Goal: Task Accomplishment & Management: Manage account settings

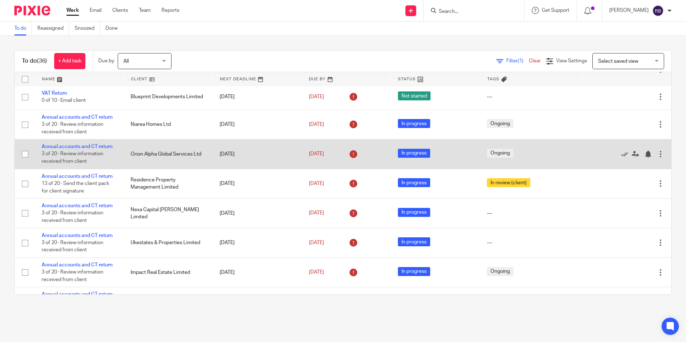
scroll to position [287, 0]
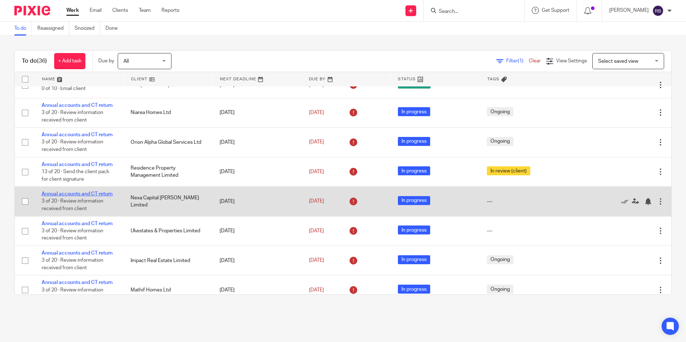
click at [101, 197] on link "Annual accounts and CT return" at bounding box center [77, 194] width 71 height 5
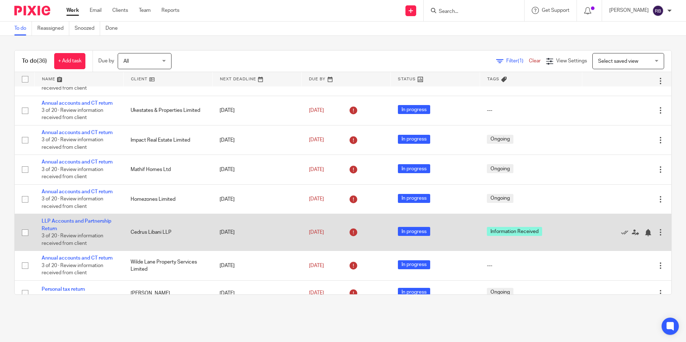
scroll to position [395, 0]
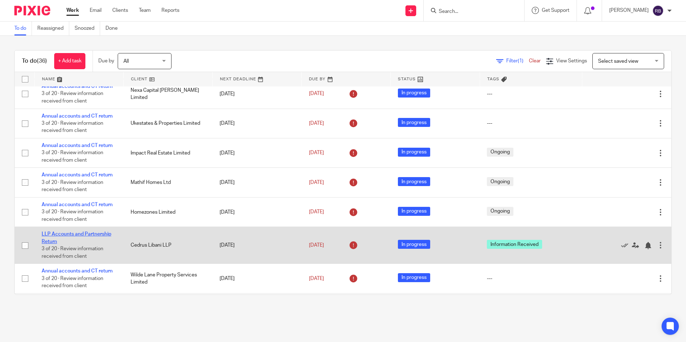
click at [85, 244] on link "LLP Accounts and Partnership Return" at bounding box center [77, 238] width 70 height 12
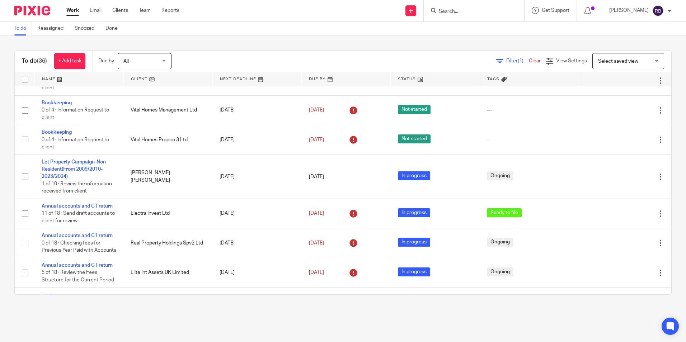
scroll to position [0, 0]
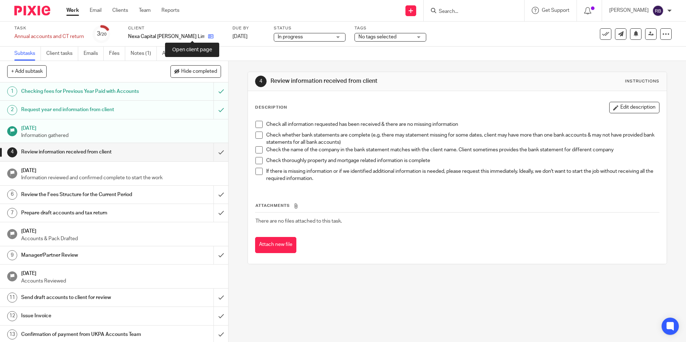
click at [208, 36] on icon at bounding box center [210, 36] width 5 height 5
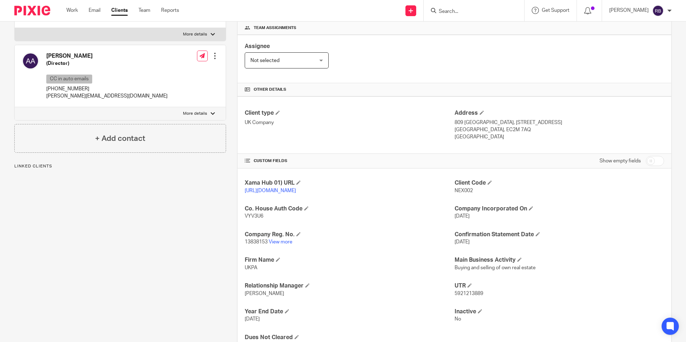
scroll to position [108, 0]
click at [276, 244] on link "View more" at bounding box center [281, 241] width 24 height 5
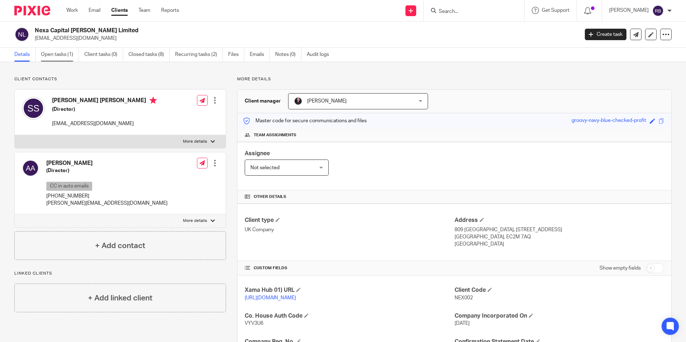
click at [59, 55] on link "Open tasks (1)" at bounding box center [60, 55] width 38 height 14
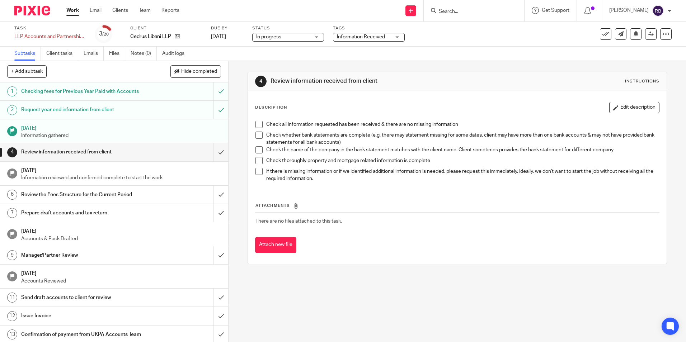
click at [328, 36] on div "Task LLP Accounts and Partnership Return Save LLP Accounts and Partnership Retu…" at bounding box center [288, 33] width 548 height 17
click at [350, 38] on span "Information Received" at bounding box center [361, 36] width 48 height 5
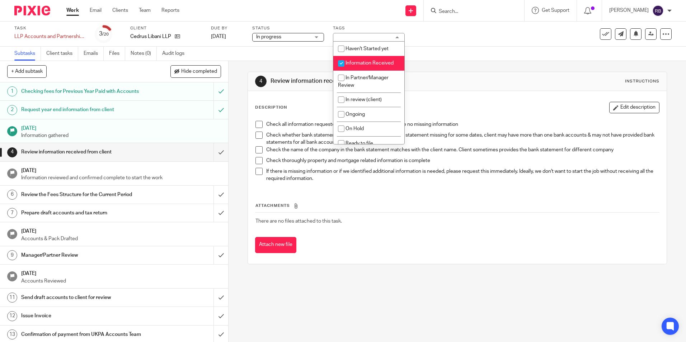
click at [355, 66] on li "Information Received" at bounding box center [368, 63] width 71 height 15
checkbox input "false"
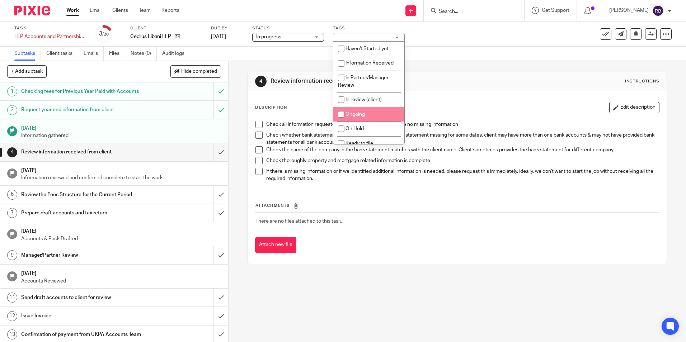
drag, startPoint x: 354, startPoint y: 111, endPoint x: 361, endPoint y: 108, distance: 7.9
click at [354, 112] on li "Ongoing" at bounding box center [368, 114] width 71 height 15
checkbox input "true"
click at [429, 87] on div "4 Review information received from client Instructions" at bounding box center [457, 81] width 419 height 19
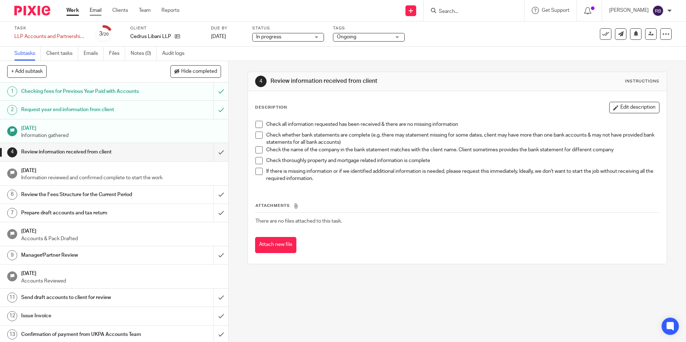
click at [91, 9] on link "Email" at bounding box center [96, 10] width 12 height 7
click at [70, 9] on link "Work" at bounding box center [72, 10] width 13 height 7
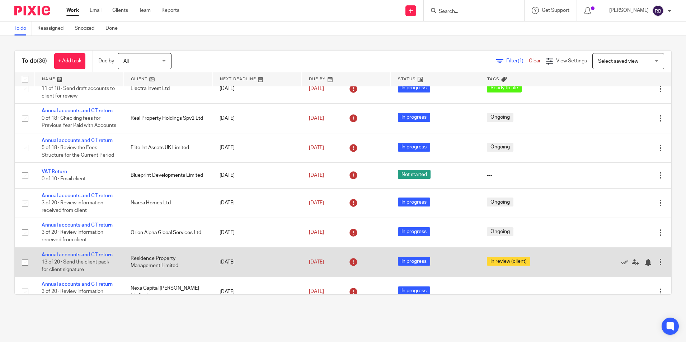
scroll to position [179, 0]
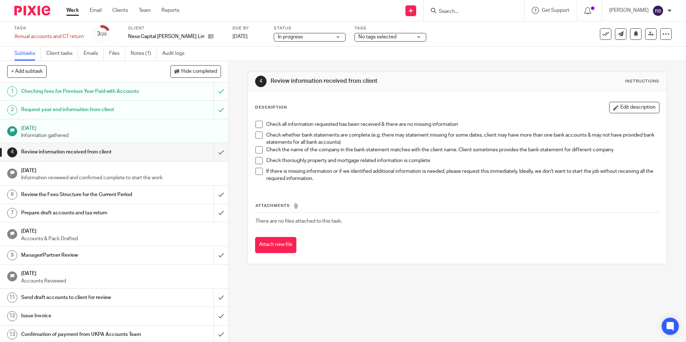
click at [130, 46] on div "Task Annual accounts and CT return Save Annual accounts and CT return 3 /20 Cli…" at bounding box center [343, 34] width 686 height 25
click at [136, 50] on link "Notes (1)" at bounding box center [144, 54] width 26 height 14
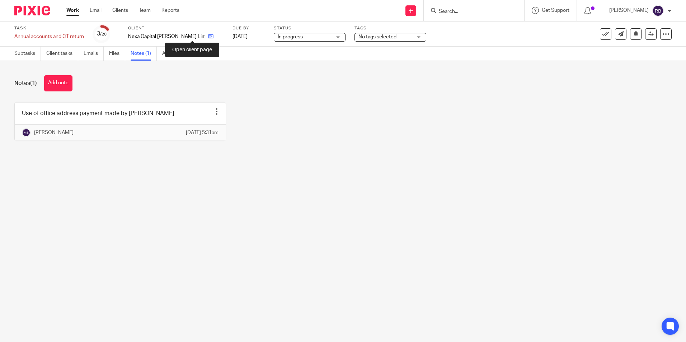
click at [208, 35] on icon at bounding box center [210, 36] width 5 height 5
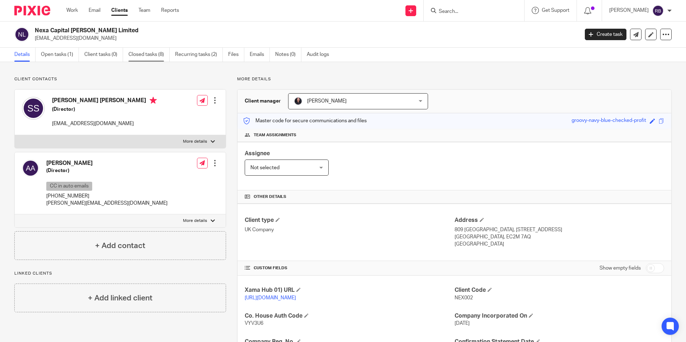
click at [152, 59] on link "Closed tasks (8)" at bounding box center [149, 55] width 41 height 14
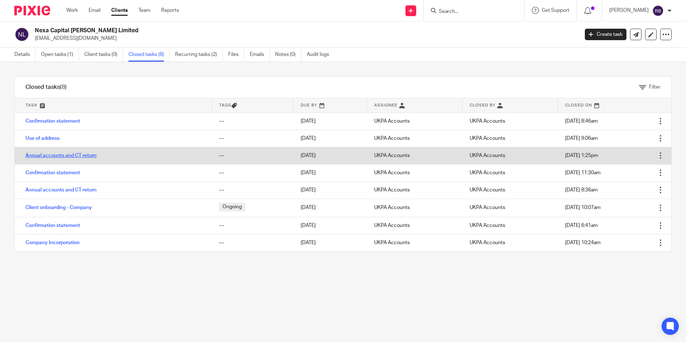
click at [88, 157] on link "Annual accounts and CT return" at bounding box center [60, 155] width 71 height 5
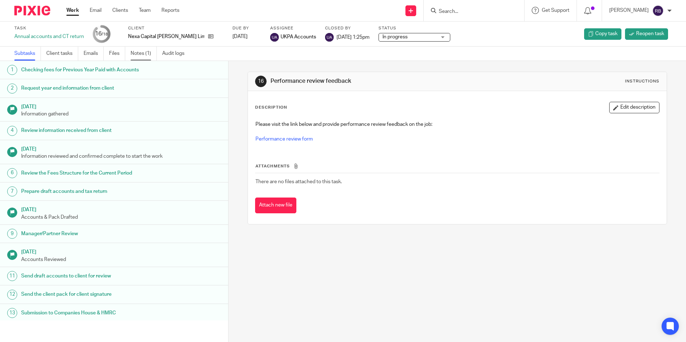
click at [137, 55] on link "Notes (1)" at bounding box center [144, 54] width 26 height 14
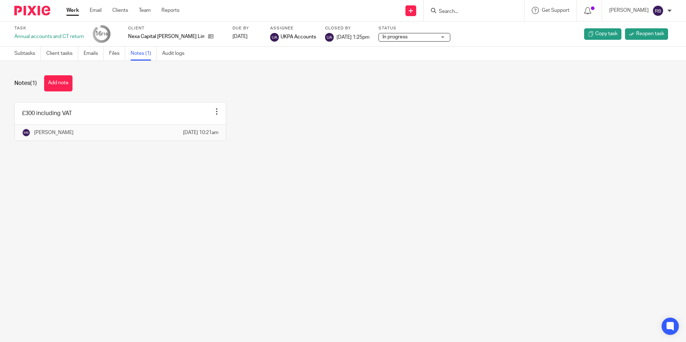
click at [197, 186] on main "Task Annual accounts and CT return 16 /18 Client Nexa Capital [PERSON_NAME] Lim…" at bounding box center [343, 171] width 686 height 342
click at [253, 252] on main "Task Annual accounts and CT return 16 /18 Client Nexa Capital [PERSON_NAME] Lim…" at bounding box center [343, 171] width 686 height 342
click at [164, 224] on main "Task Annual accounts and CT return 16 /18 Client Nexa Capital [PERSON_NAME] Lim…" at bounding box center [343, 171] width 686 height 342
click at [326, 110] on div "£300 including VAT Edit note Delete note [PERSON_NAME] [DATE] 10:21am" at bounding box center [337, 127] width 669 height 50
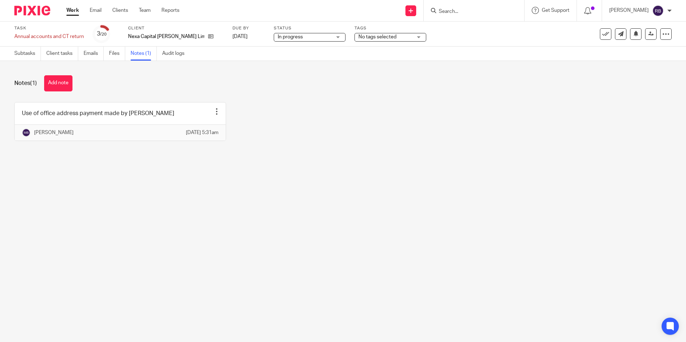
click at [68, 11] on link "Work" at bounding box center [72, 10] width 13 height 7
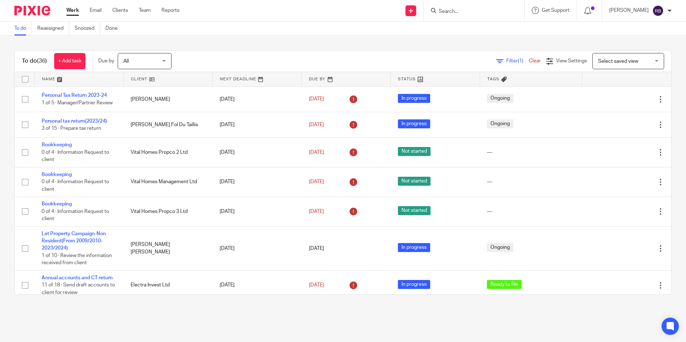
click at [78, 7] on link "Work" at bounding box center [72, 10] width 13 height 7
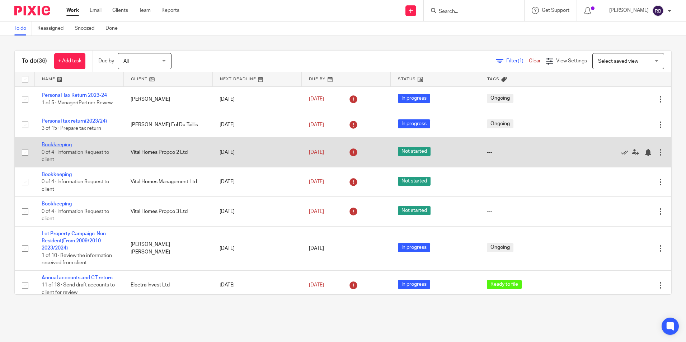
click at [66, 145] on link "Bookkeeping" at bounding box center [57, 145] width 30 height 5
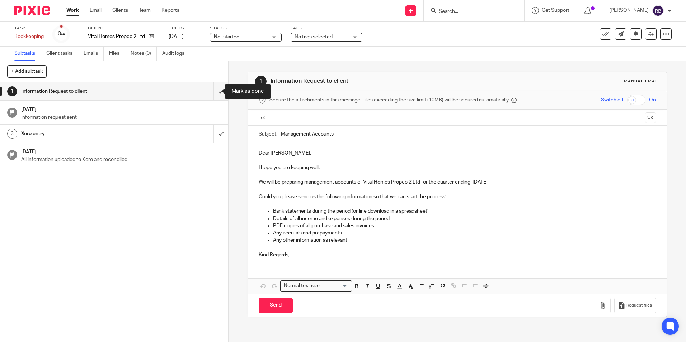
click at [212, 89] on input "submit" at bounding box center [114, 92] width 228 height 18
click at [259, 38] on span "Not started" at bounding box center [241, 37] width 54 height 8
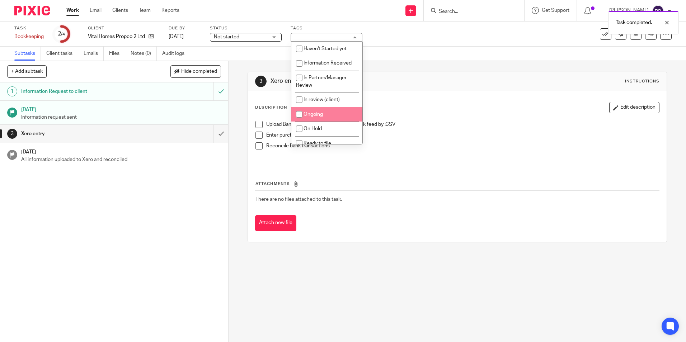
click at [311, 112] on span "Ongoing" at bounding box center [313, 114] width 19 height 5
checkbox input "true"
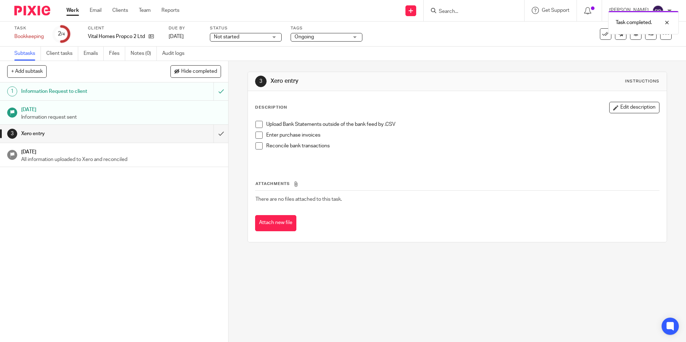
click at [486, 288] on div "3 Xero entry Instructions Description Edit description Upload Bank Statements o…" at bounding box center [458, 201] width 458 height 281
click at [226, 40] on span "Not started" at bounding box center [241, 37] width 54 height 8
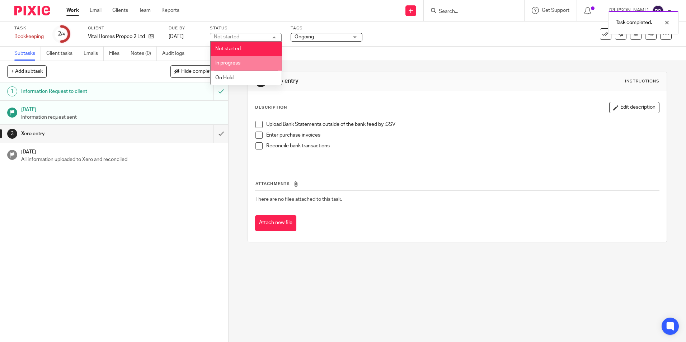
click at [228, 60] on li "In progress" at bounding box center [246, 63] width 71 height 15
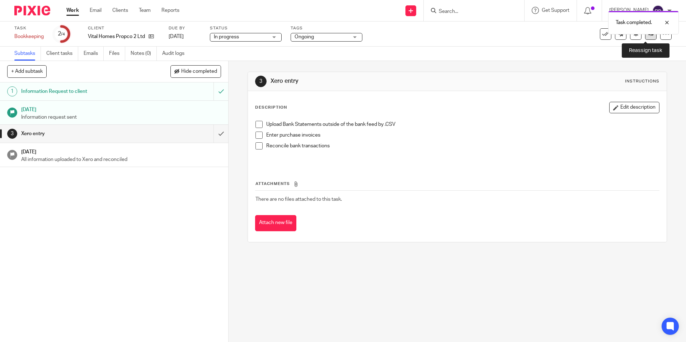
click at [645, 35] on link at bounding box center [650, 33] width 11 height 11
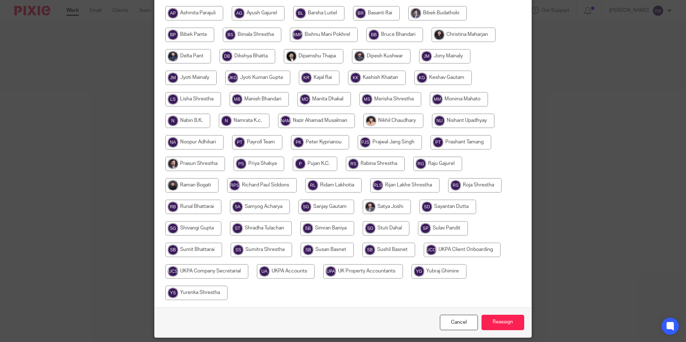
scroll to position [192, 0]
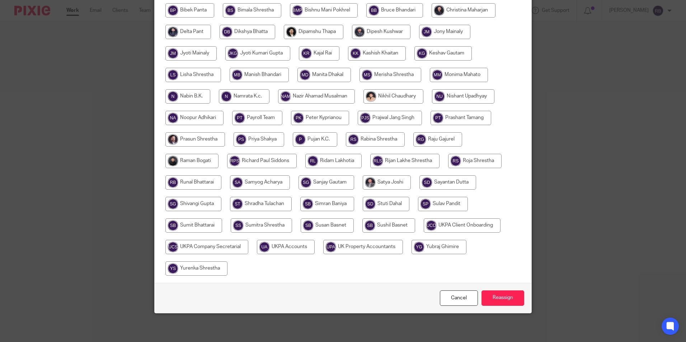
click at [296, 243] on input "radio" at bounding box center [286, 247] width 58 height 14
radio input "true"
click at [516, 294] on input "Reassign" at bounding box center [503, 298] width 43 height 15
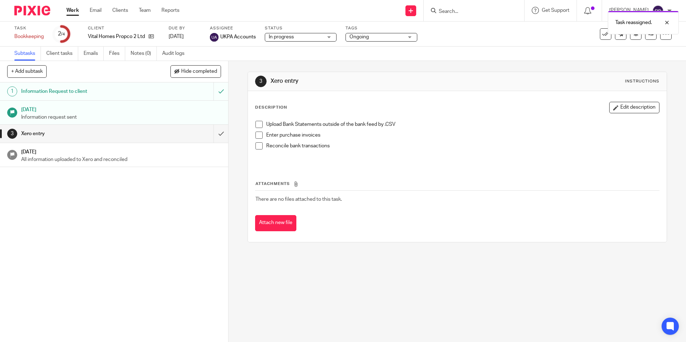
click at [76, 11] on link "Work" at bounding box center [72, 10] width 13 height 7
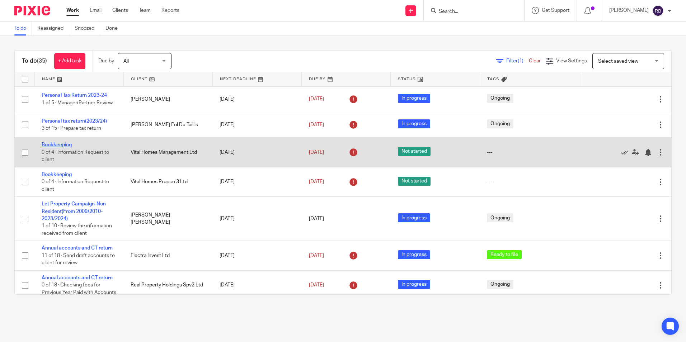
click at [51, 146] on link "Bookkeeping" at bounding box center [57, 145] width 30 height 5
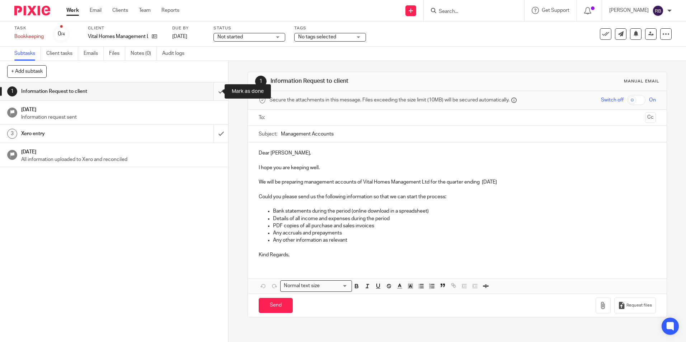
click at [217, 92] on input "submit" at bounding box center [114, 92] width 228 height 18
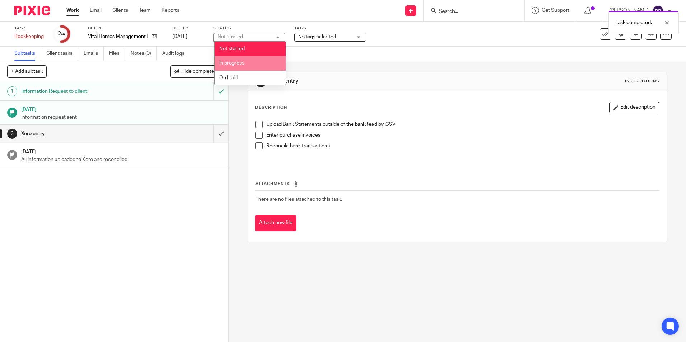
click at [261, 62] on li "In progress" at bounding box center [250, 63] width 71 height 15
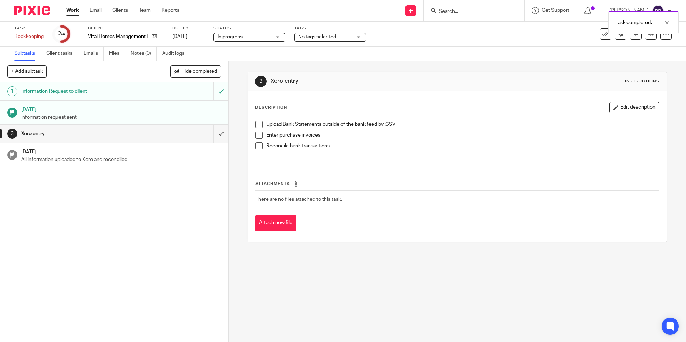
click at [312, 40] on span "No tags selected" at bounding box center [325, 37] width 54 height 8
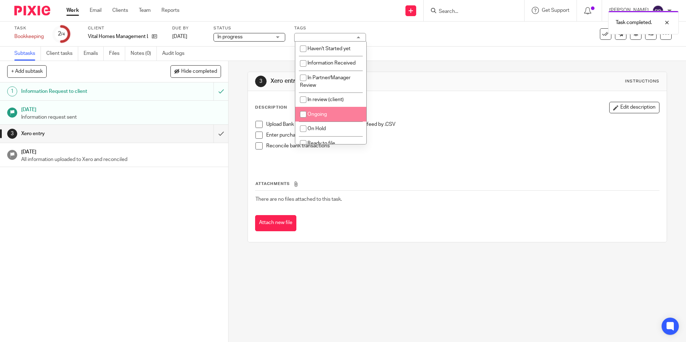
click at [309, 113] on input "checkbox" at bounding box center [304, 115] width 14 height 14
checkbox input "true"
click at [241, 63] on div "3 Xero entry Instructions Description Edit description Upload Bank Statements o…" at bounding box center [458, 201] width 458 height 281
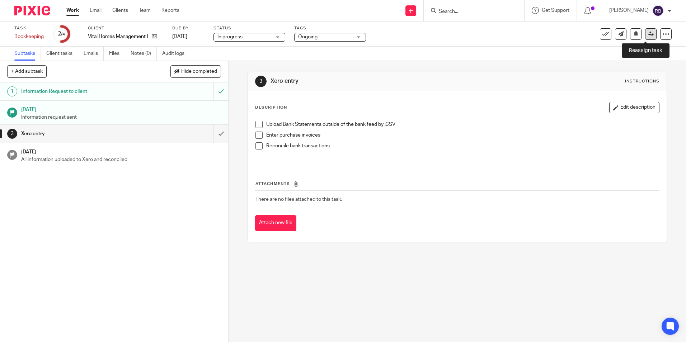
click at [649, 35] on icon at bounding box center [651, 33] width 5 height 5
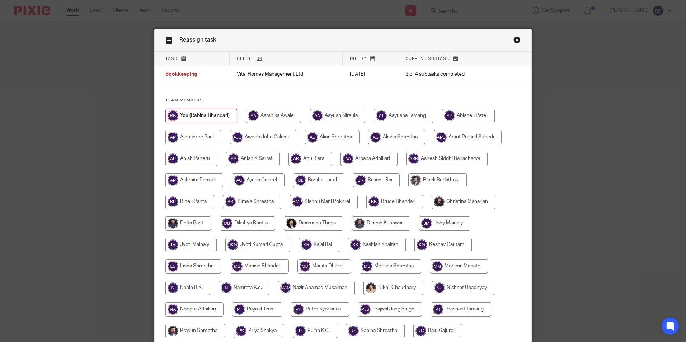
scroll to position [192, 0]
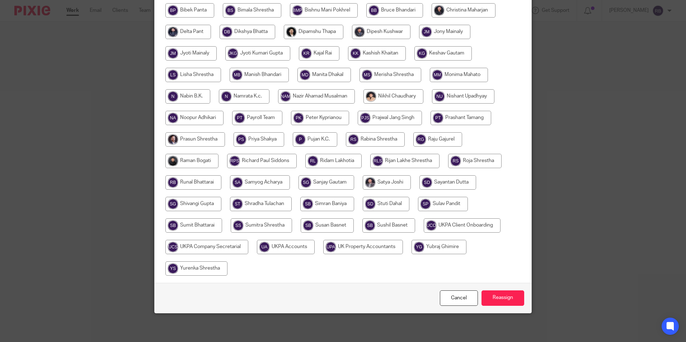
click at [309, 245] on input "radio" at bounding box center [286, 247] width 58 height 14
radio input "true"
click at [305, 248] on input "radio" at bounding box center [286, 247] width 59 height 14
click at [493, 299] on input "Reassign" at bounding box center [503, 298] width 43 height 15
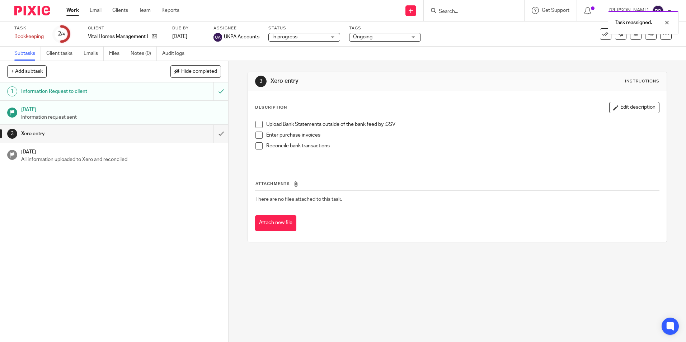
click at [76, 12] on link "Work" at bounding box center [72, 10] width 13 height 7
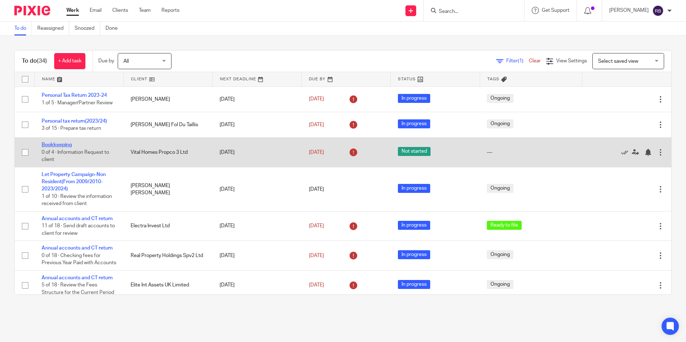
click at [55, 146] on link "Bookkeeping" at bounding box center [57, 145] width 30 height 5
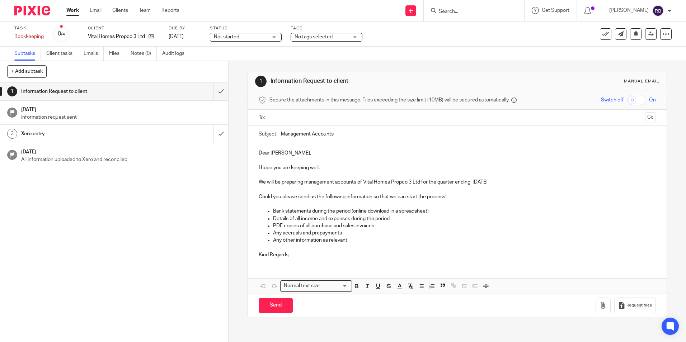
click at [219, 33] on div "Status Not started Not started Not started In progress On Hold 1" at bounding box center [246, 33] width 72 height 17
drag, startPoint x: 219, startPoint y: 33, endPoint x: 220, endPoint y: 93, distance: 59.6
click at [220, 93] on input "submit" at bounding box center [114, 92] width 228 height 18
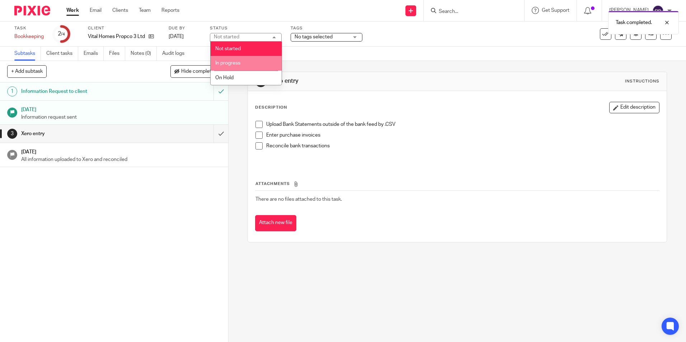
click at [248, 65] on li "In progress" at bounding box center [246, 63] width 71 height 15
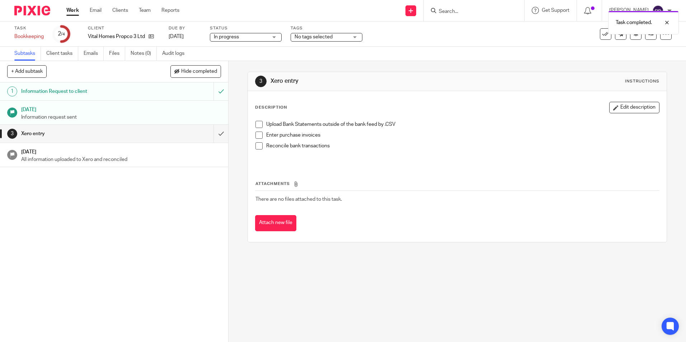
click at [304, 41] on span "No tags selected" at bounding box center [322, 37] width 54 height 8
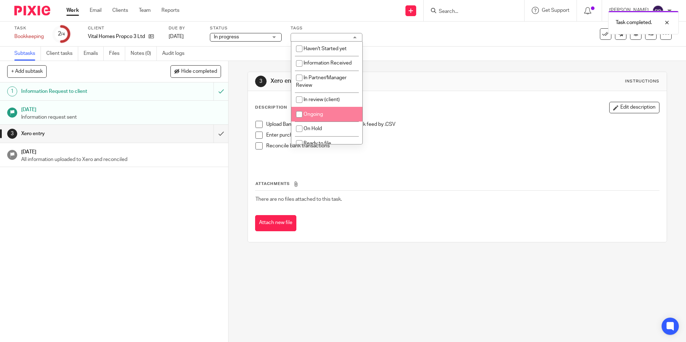
click at [315, 108] on li "Ongoing" at bounding box center [326, 114] width 71 height 15
checkbox input "true"
click at [441, 191] on td "There are no files attached to this task." at bounding box center [457, 199] width 404 height 17
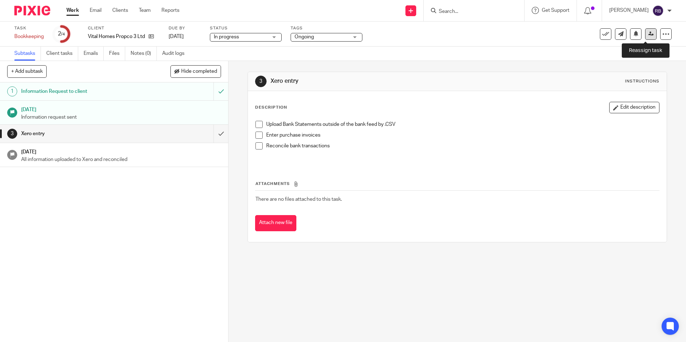
click at [649, 33] on icon at bounding box center [651, 33] width 5 height 5
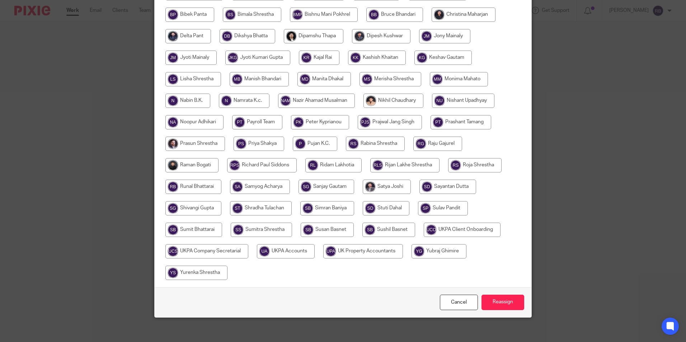
scroll to position [192, 0]
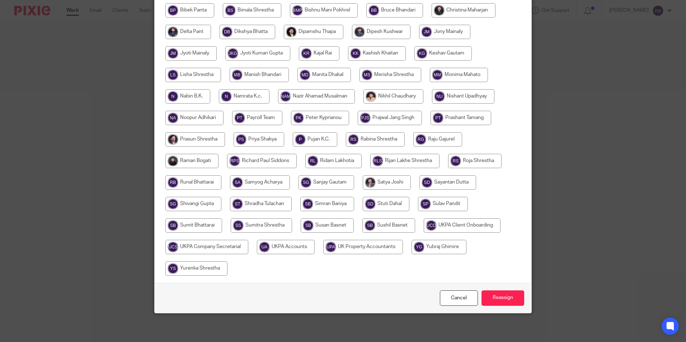
drag, startPoint x: 302, startPoint y: 248, endPoint x: 371, endPoint y: 249, distance: 68.9
click at [302, 247] on input "radio" at bounding box center [286, 247] width 58 height 14
radio input "true"
click at [491, 298] on input "Reassign" at bounding box center [503, 298] width 43 height 15
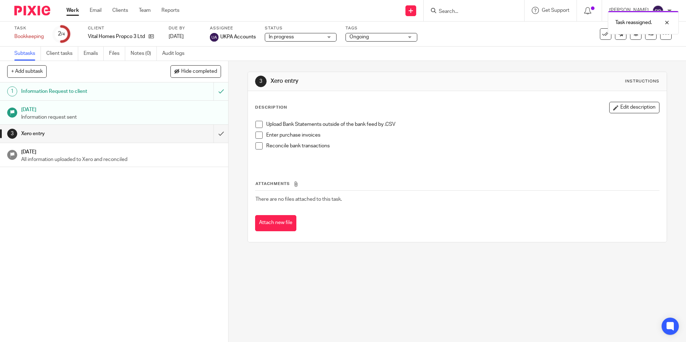
click at [74, 11] on link "Work" at bounding box center [72, 10] width 13 height 7
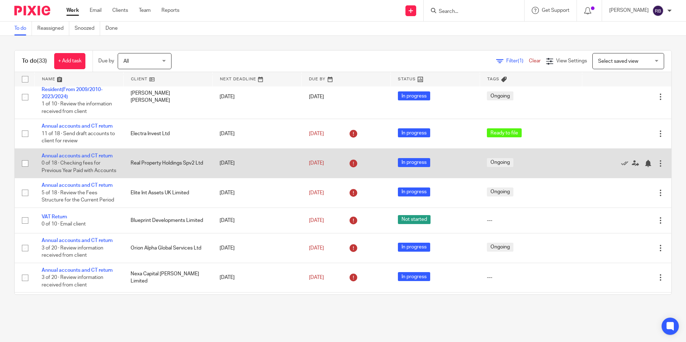
scroll to position [36, 0]
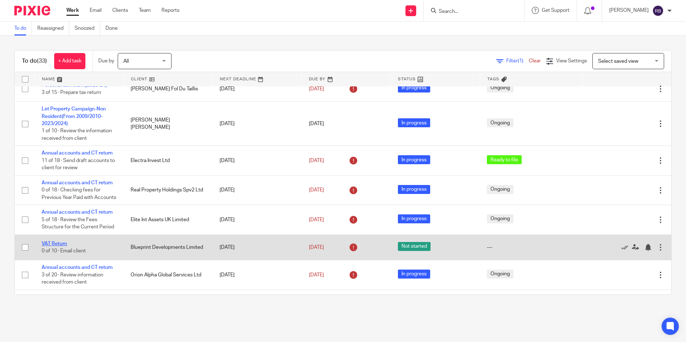
click at [62, 247] on link "VAT Return" at bounding box center [54, 244] width 25 height 5
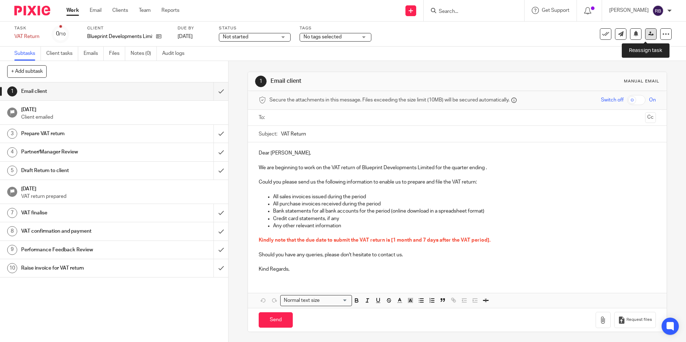
click at [648, 37] on link at bounding box center [650, 33] width 11 height 11
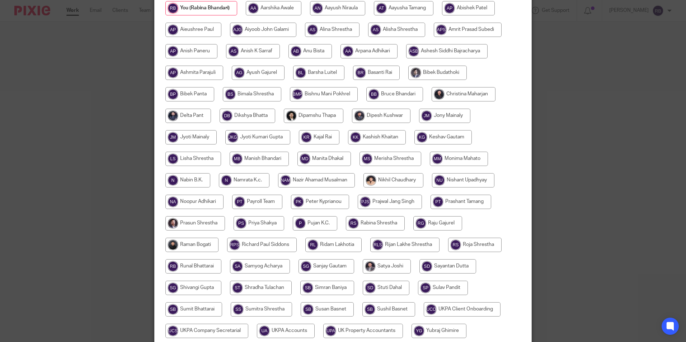
scroll to position [144, 0]
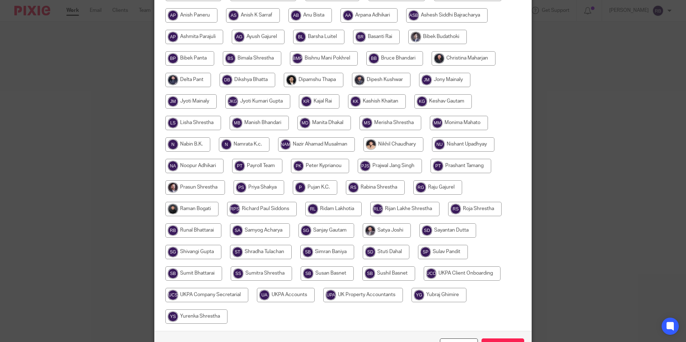
click at [331, 129] on input "radio" at bounding box center [324, 123] width 53 height 14
radio input "true"
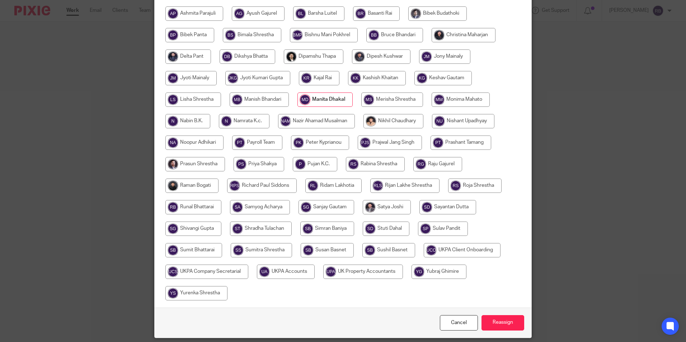
scroll to position [179, 0]
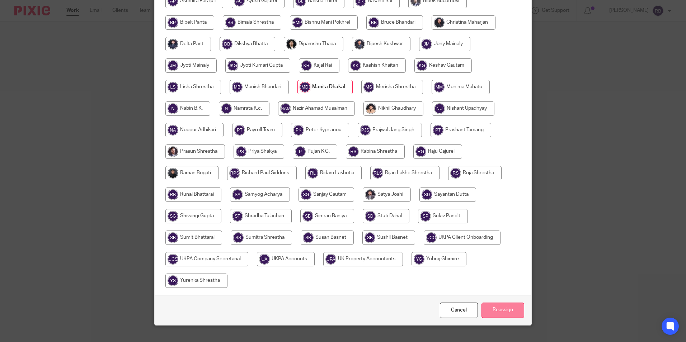
click at [489, 308] on input "Reassign" at bounding box center [503, 310] width 43 height 15
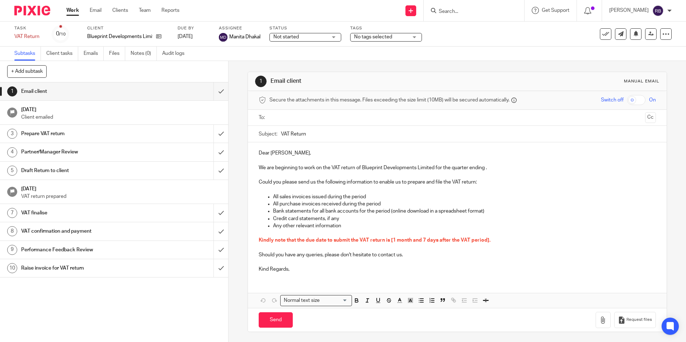
click at [72, 9] on link "Work" at bounding box center [72, 10] width 13 height 7
